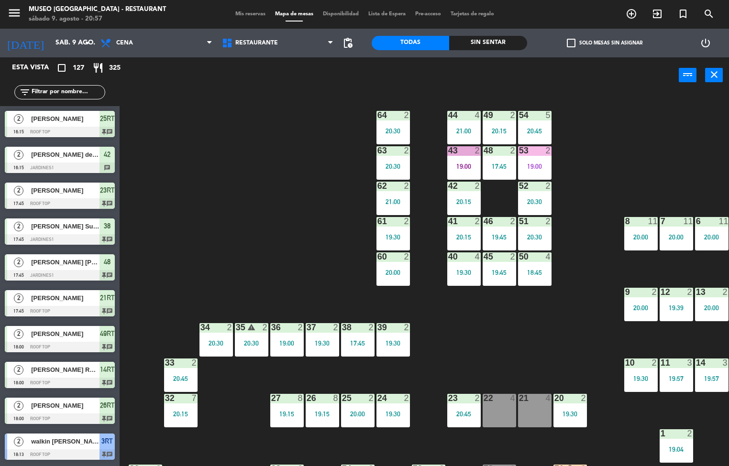
click at [502, 321] on div "44 4 21:00 49 2 20:15 54 5 20:45 64 2 20:30 48 2 17:45 53 2 19:00 63 2 20:30 43…" at bounding box center [428, 280] width 602 height 373
click at [343, 338] on div "38 2 17:45" at bounding box center [357, 339] width 33 height 33
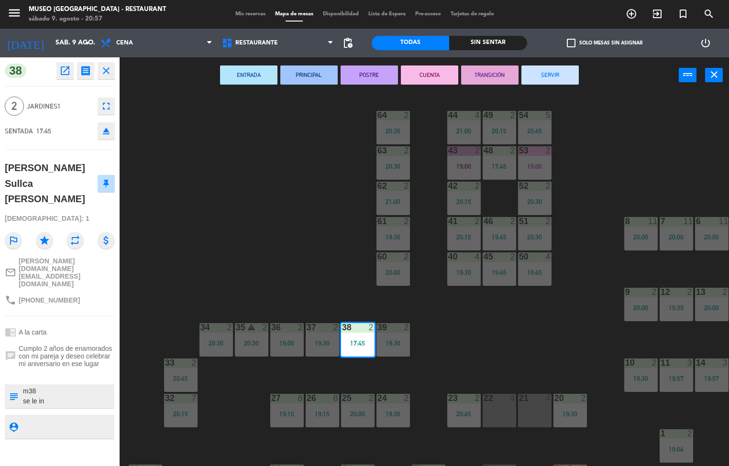
click at [561, 79] on button "SERVIR" at bounding box center [549, 74] width 57 height 19
click at [594, 120] on div "44 4 21:00 49 2 20:15 54 5 20:45 64 2 20:30 48 2 17:45 53 2 19:00 63 2 20:30 43…" at bounding box center [428, 280] width 602 height 373
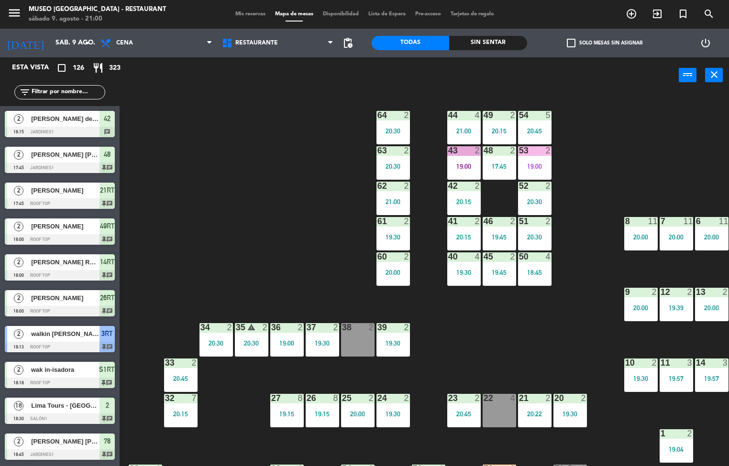
click at [484, 47] on div "Sin sentar" at bounding box center [487, 43] width 77 height 14
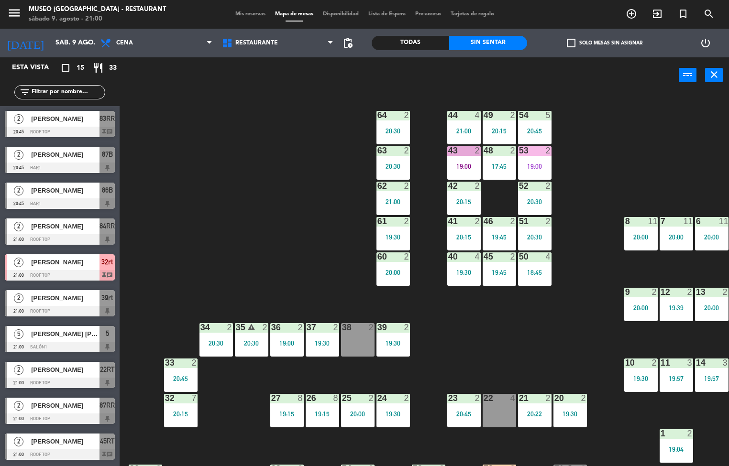
click at [59, 348] on div at bounding box center [60, 347] width 110 height 11
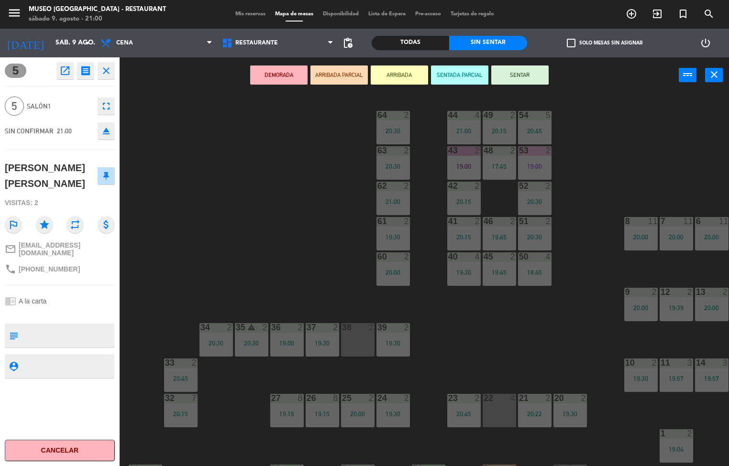
click at [520, 75] on button "SENTAR" at bounding box center [519, 74] width 57 height 19
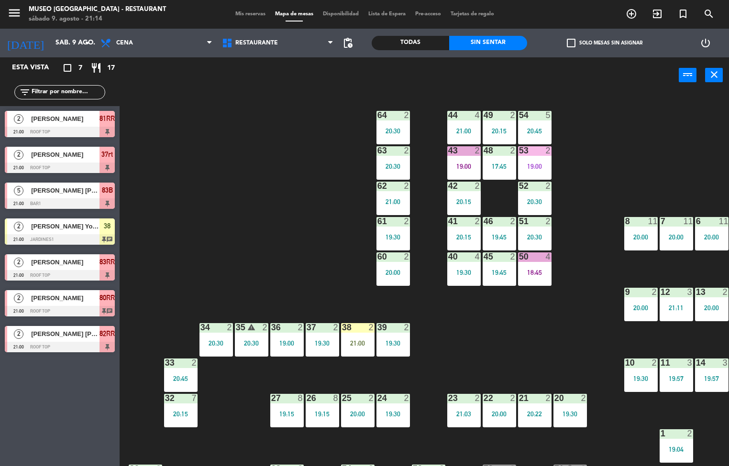
click at [540, 348] on div "44 4 21:00 49 2 20:15 54 5 20:45 64 2 20:30 48 2 17:45 53 2 19:00 63 2 20:30 43…" at bounding box center [428, 280] width 602 height 373
click at [409, 355] on div "39 2 19:30" at bounding box center [392, 339] width 33 height 33
click at [396, 336] on div "39 2 19:30" at bounding box center [392, 339] width 33 height 33
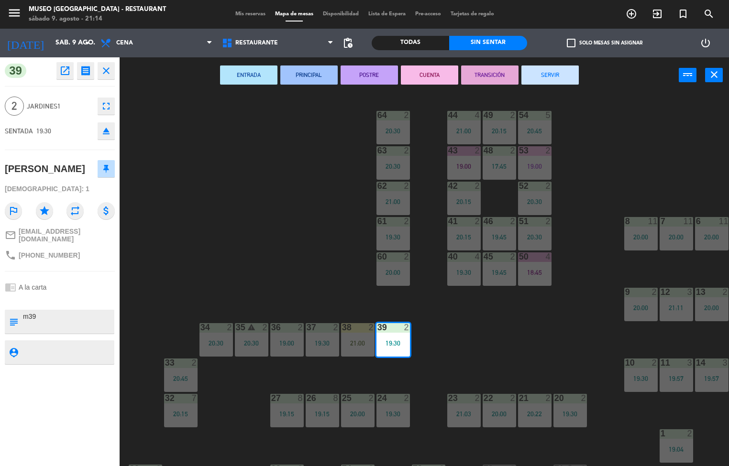
click at [495, 71] on button "TRANSICIÓN" at bounding box center [489, 74] width 57 height 19
click at [291, 190] on div "44 4 21:00 49 2 20:15 54 5 20:45 64 2 20:30 48 2 17:45 53 2 19:00 63 2 20:30 43…" at bounding box center [428, 280] width 602 height 373
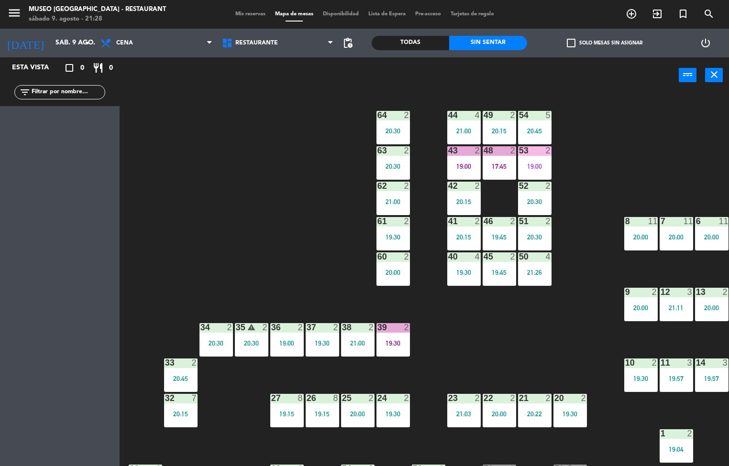
click at [315, 270] on div "44 4 21:00 49 2 20:15 54 5 20:45 64 2 20:30 48 2 17:45 53 2 19:00 63 2 20:30 43…" at bounding box center [428, 280] width 602 height 373
click at [211, 336] on div "34 2 20:30" at bounding box center [215, 339] width 33 height 33
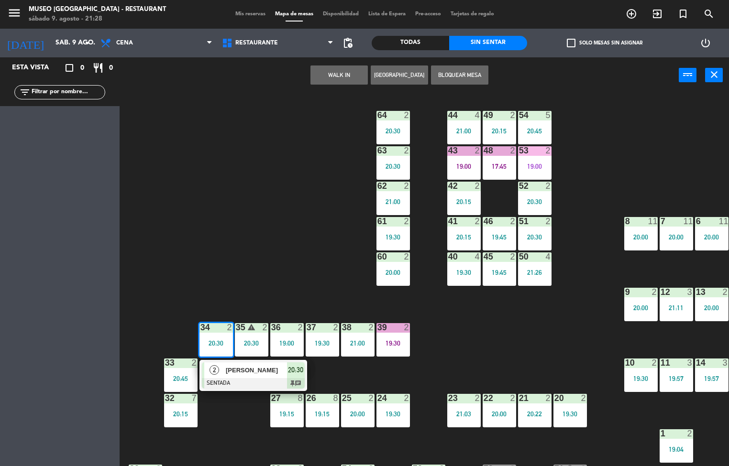
click at [256, 370] on span "[PERSON_NAME]" at bounding box center [256, 370] width 61 height 10
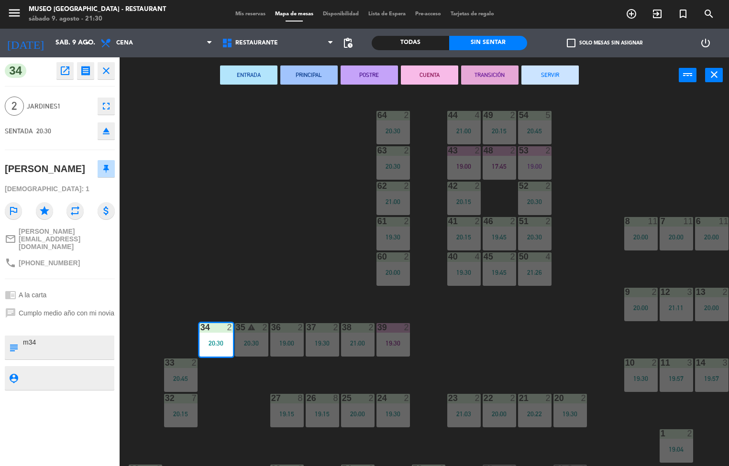
click at [288, 219] on div "44 4 21:00 49 2 20:15 54 5 20:45 64 2 20:30 48 2 17:45 53 2 19:00 63 2 20:30 43…" at bounding box center [428, 280] width 602 height 373
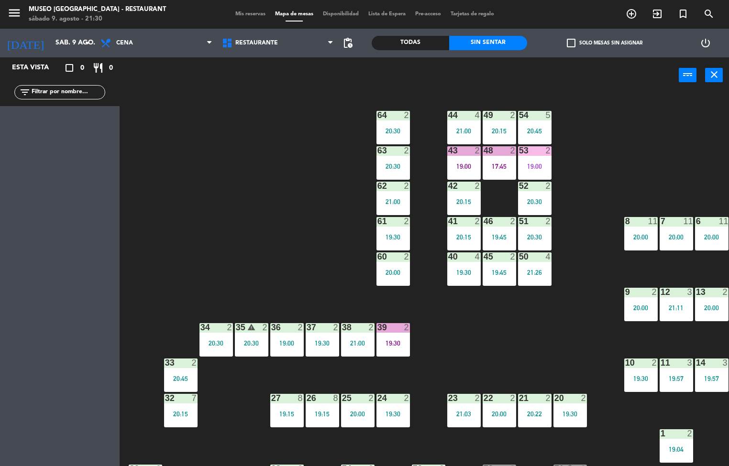
click at [175, 411] on div "20:15" at bounding box center [180, 414] width 33 height 7
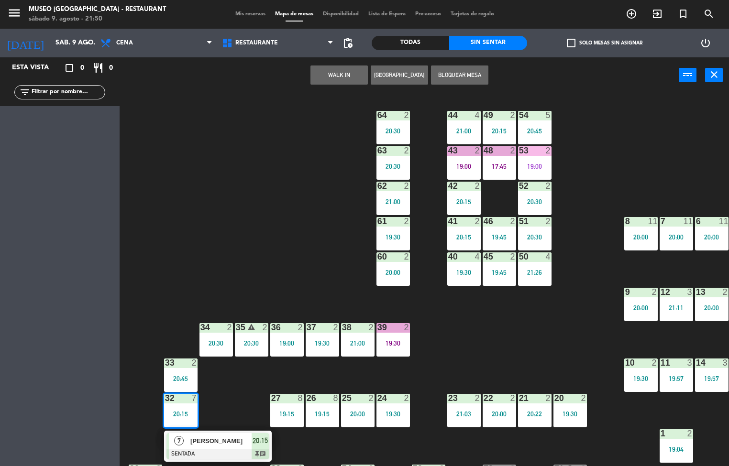
click at [353, 347] on div "38 2 21:00" at bounding box center [357, 339] width 33 height 33
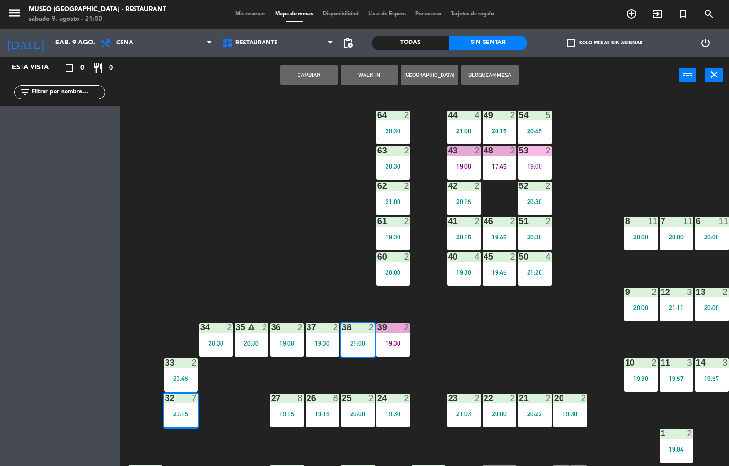
click at [479, 332] on div "44 4 21:00 49 2 20:15 54 5 20:45 64 2 20:30 48 2 17:45 53 2 19:00 63 2 20:30 43…" at bounding box center [428, 280] width 602 height 373
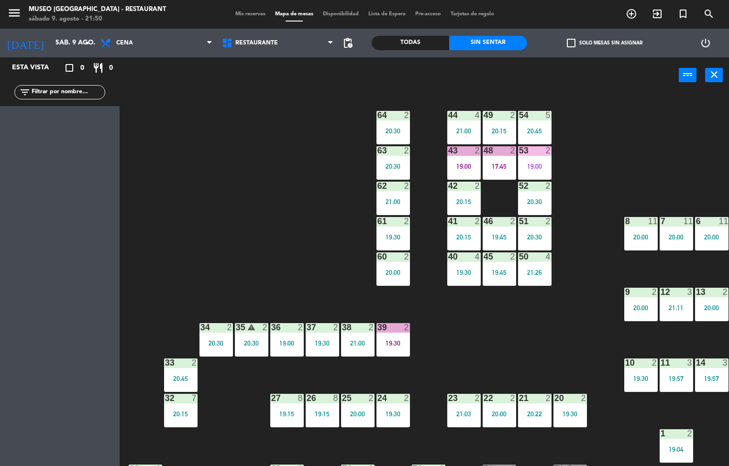
click at [356, 338] on div "38 2 21:00" at bounding box center [357, 339] width 33 height 33
click at [533, 355] on div "44 4 21:00 49 2 20:15 54 5 20:45 64 2 20:30 48 2 17:45 53 2 19:00 63 2 20:30 43…" at bounding box center [428, 280] width 602 height 373
click at [392, 131] on div "20:30" at bounding box center [392, 131] width 33 height 7
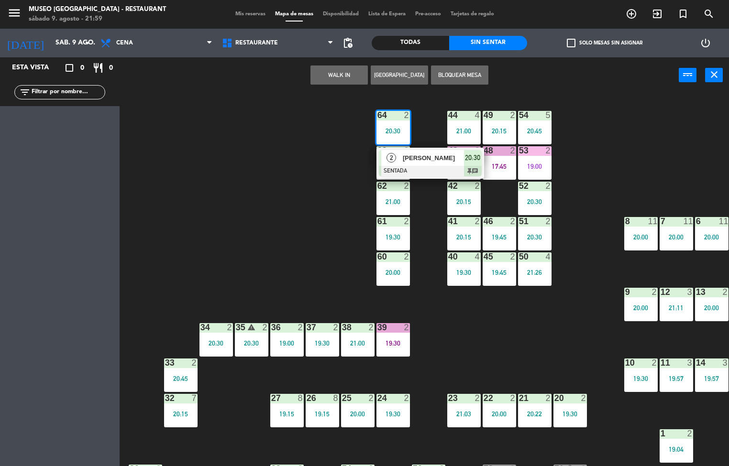
click at [265, 207] on div "44 4 21:00 49 2 20:15 54 5 20:45 64 2 20:30 2 [PERSON_NAME] SENTADA 20:30 chat …" at bounding box center [428, 280] width 602 height 373
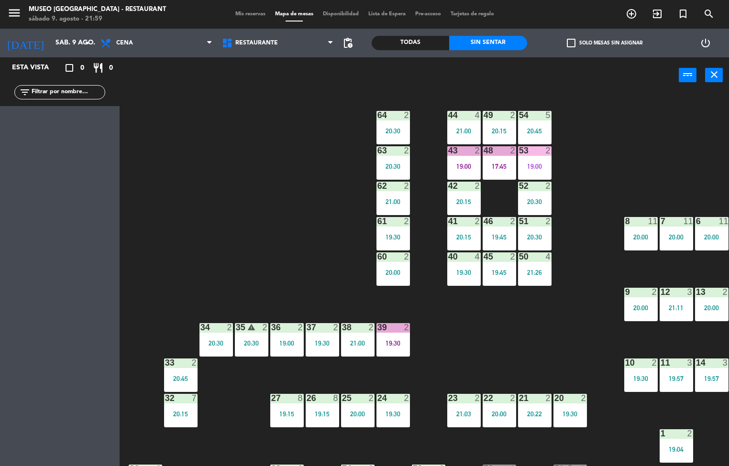
click at [272, 188] on div "44 4 21:00 49 2 20:15 54 5 20:45 64 2 20:30 48 2 17:45 53 2 19:00 63 2 20:30 43…" at bounding box center [428, 280] width 602 height 373
click at [249, 194] on div "44 4 21:00 49 2 20:15 54 5 20:45 64 2 20:30 48 2 17:45 53 2 19:00 63 2 20:30 43…" at bounding box center [428, 280] width 602 height 373
click at [211, 194] on div "44 4 21:00 49 2 20:15 54 5 20:45 64 2 20:30 48 2 17:45 53 2 19:00 63 2 20:30 43…" at bounding box center [428, 280] width 602 height 373
click at [211, 191] on div "44 4 21:00 49 2 20:15 54 5 20:45 64 2 20:30 48 2 17:45 53 2 19:00 63 2 20:30 43…" at bounding box center [428, 280] width 602 height 373
click at [212, 186] on div "44 4 21:00 49 2 20:15 54 5 20:45 64 2 20:30 48 2 17:45 53 2 19:00 63 2 20:30 43…" at bounding box center [428, 280] width 602 height 373
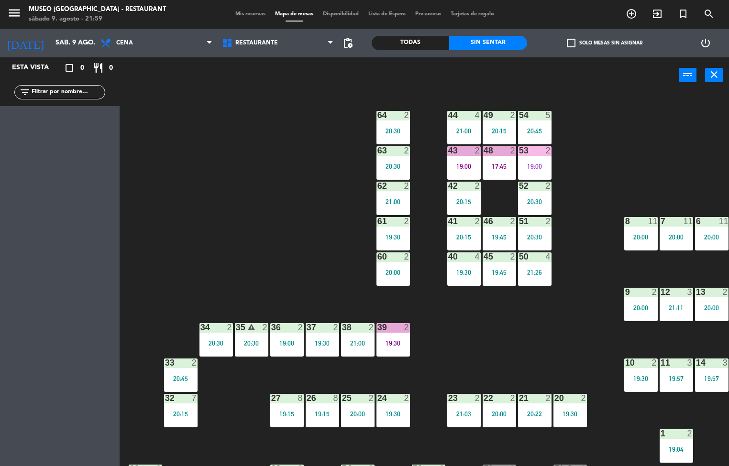
click at [226, 185] on div "44 4 21:00 49 2 20:15 54 5 20:45 64 2 20:30 48 2 17:45 53 2 19:00 63 2 20:30 43…" at bounding box center [428, 280] width 602 height 373
click at [205, 201] on div "44 4 21:00 49 2 20:15 54 5 20:45 64 2 20:30 48 2 17:45 53 2 19:00 63 2 20:30 43…" at bounding box center [428, 280] width 602 height 373
click at [212, 204] on div "44 4 21:00 49 2 20:15 54 5 20:45 64 2 20:30 48 2 17:45 53 2 19:00 63 2 20:30 43…" at bounding box center [428, 280] width 602 height 373
click at [210, 218] on div "44 4 21:00 49 2 20:15 54 5 20:45 64 2 20:30 48 2 17:45 53 2 19:00 63 2 20:30 43…" at bounding box center [428, 280] width 602 height 373
click at [200, 255] on div "44 4 21:00 49 2 20:15 54 5 20:45 64 2 20:30 48 2 17:45 53 2 19:00 63 2 20:30 43…" at bounding box center [428, 280] width 602 height 373
